Goal: Task Accomplishment & Management: Use online tool/utility

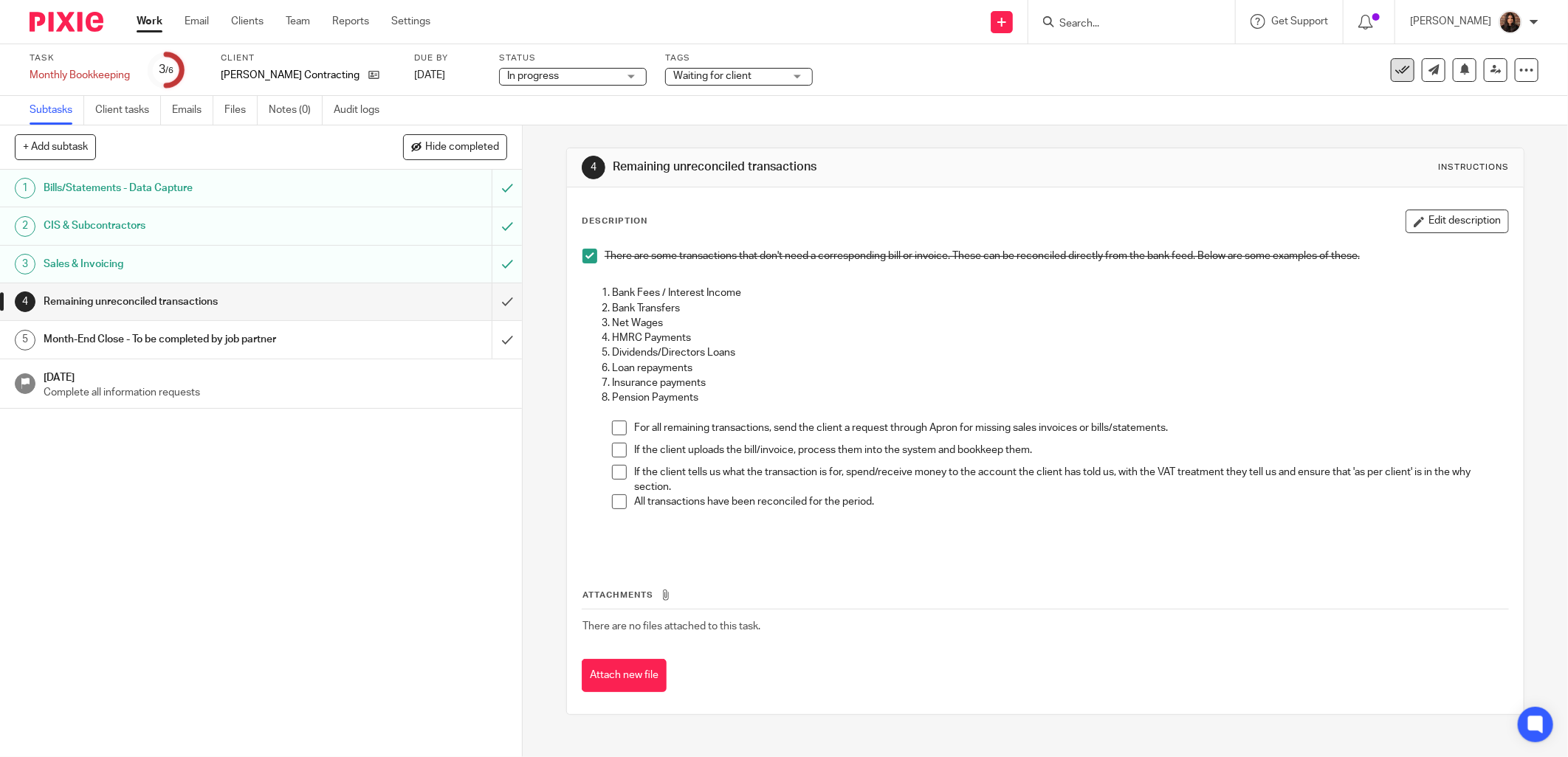
click at [1398, 69] on button at bounding box center [1403, 70] width 24 height 24
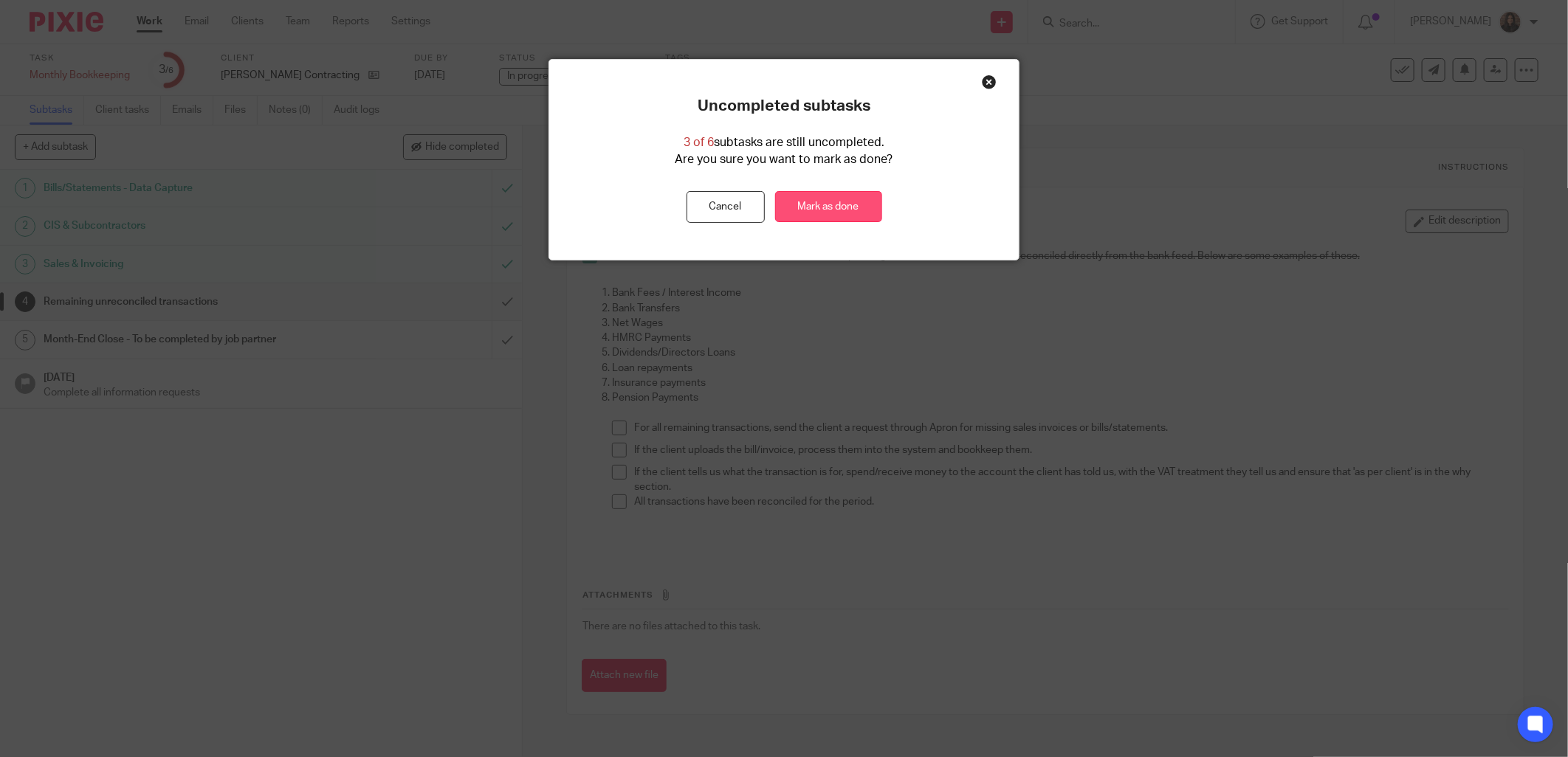
click at [813, 209] on link "Mark as done" at bounding box center [829, 207] width 107 height 32
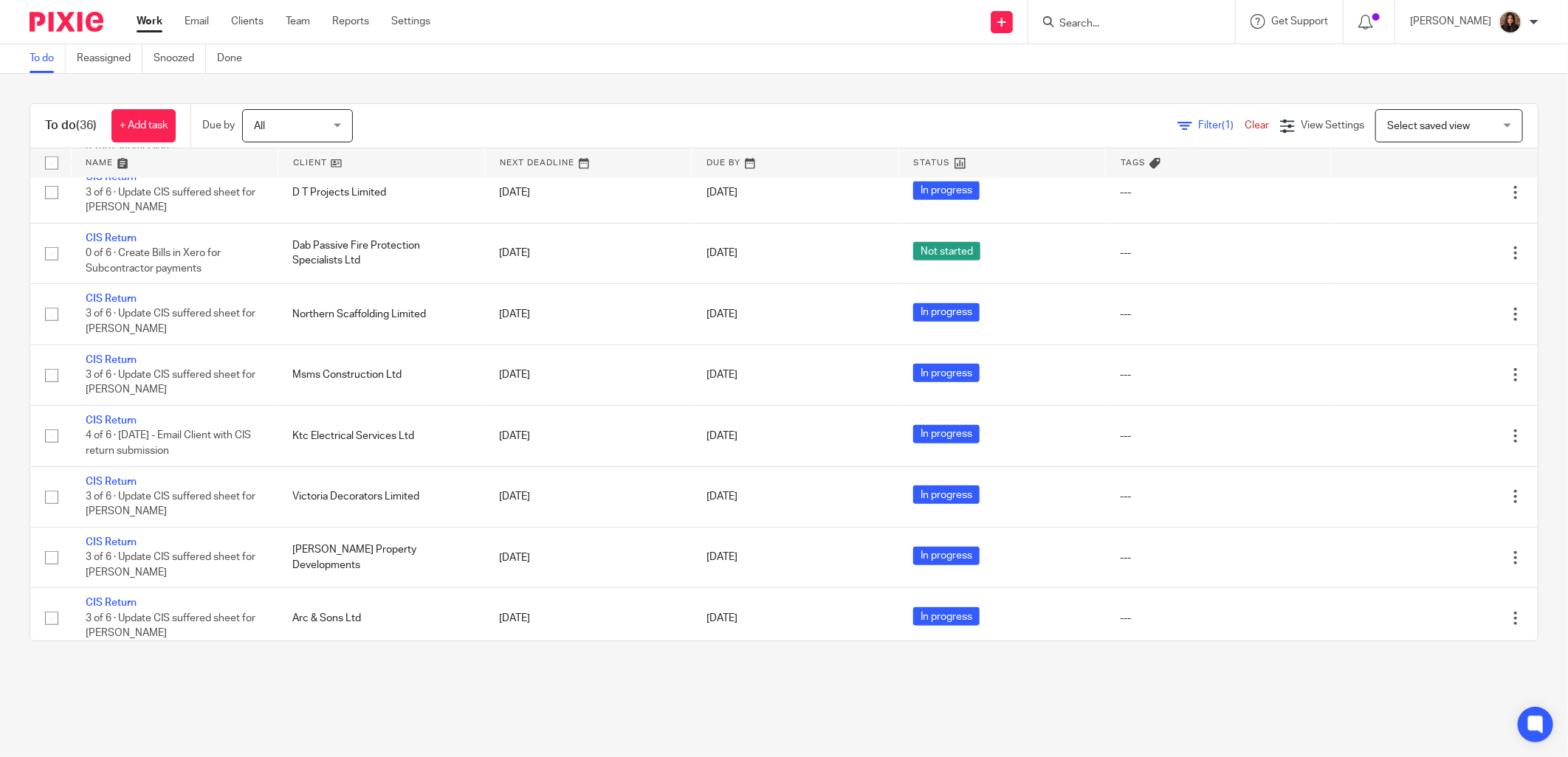
scroll to position [859, 0]
